Goal: Find specific page/section: Find specific page/section

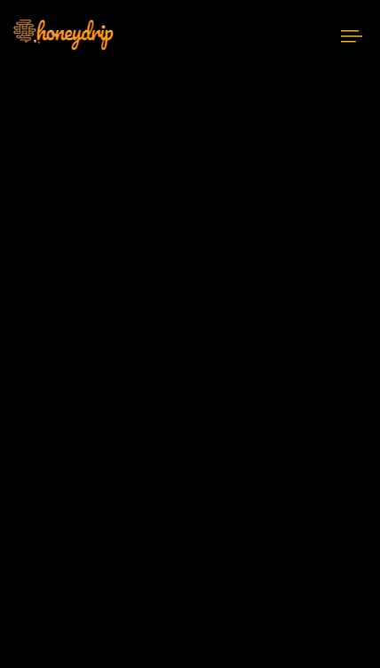
click at [368, 31] on button at bounding box center [351, 35] width 57 height 47
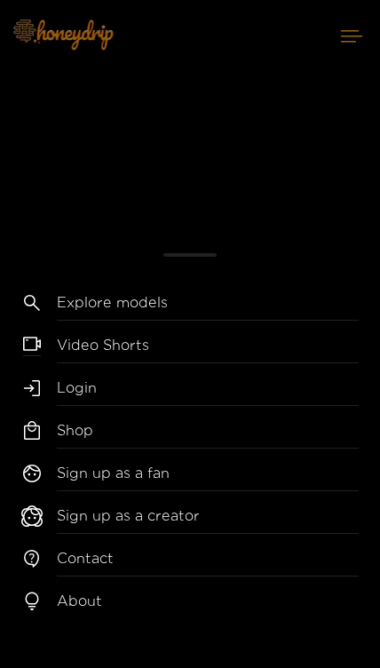
click at [352, 43] on div "Explore models Video Shorts Login Shop Sign up as a fan Sign up as a creator Co…" at bounding box center [190, 334] width 380 height 668
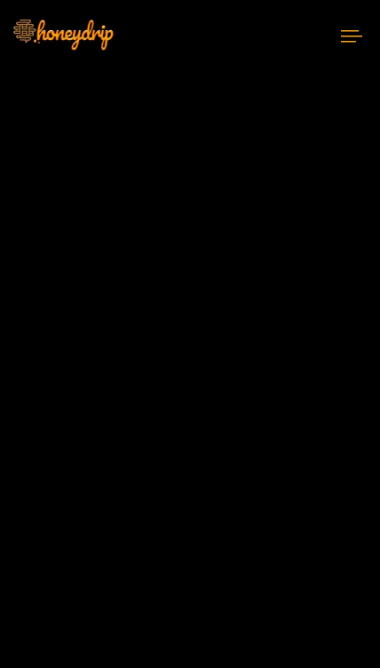
click at [353, 34] on icon at bounding box center [351, 36] width 21 height 12
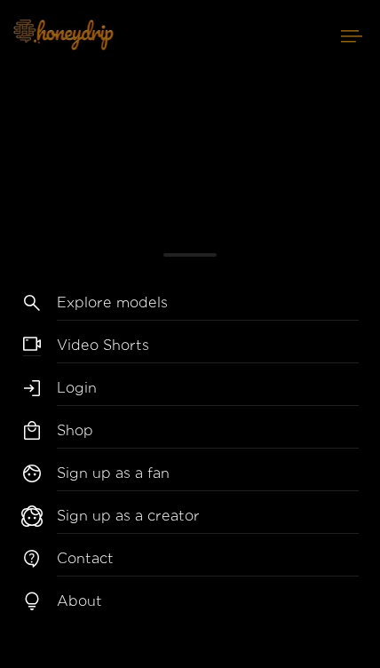
click at [139, 312] on link "Explore models" at bounding box center [208, 306] width 302 height 28
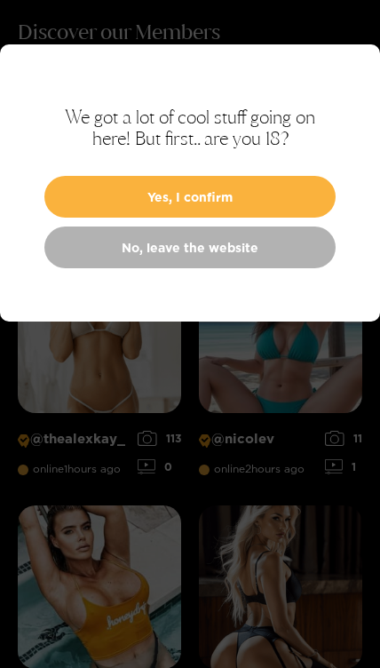
scroll to position [64, 0]
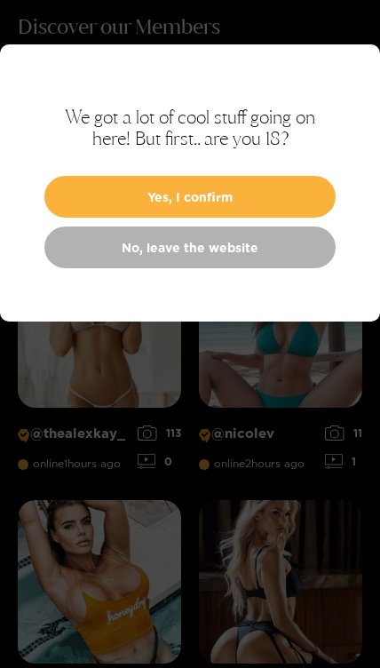
click at [300, 199] on button "Yes, I confirm" at bounding box center [189, 197] width 291 height 42
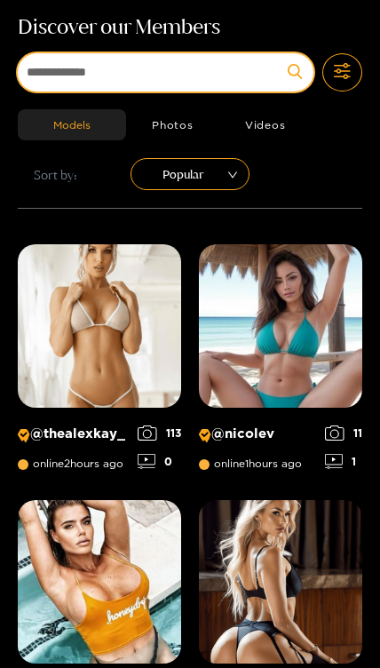
click at [235, 82] on input at bounding box center [166, 72] width 296 height 38
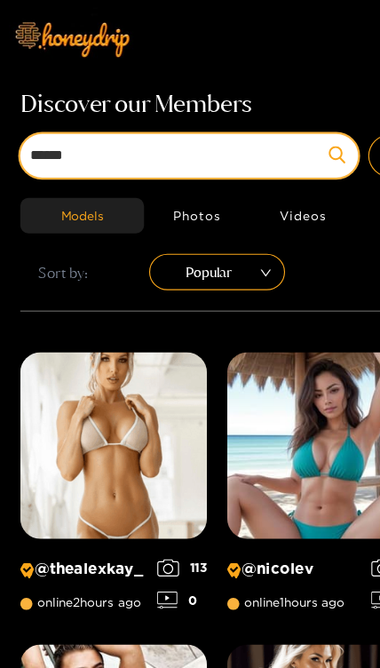
type input "*****"
click at [295, 136] on button "submit" at bounding box center [295, 136] width 38 height 38
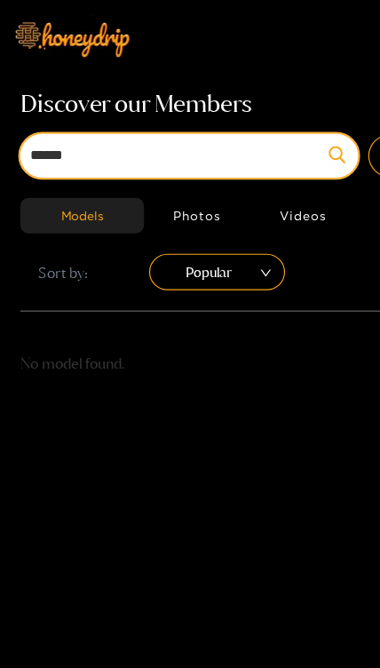
click at [295, 136] on button "submit" at bounding box center [295, 136] width 38 height 38
